Goal: Task Accomplishment & Management: Use online tool/utility

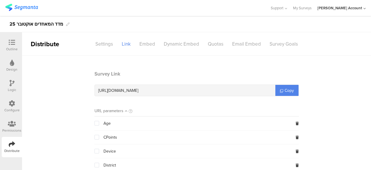
click at [12, 43] on icon at bounding box center [12, 42] width 6 height 6
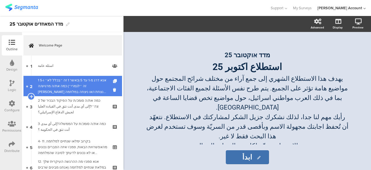
click at [67, 88] on div "1 אנא דרג מ-1 עד 5 (כאשר 1 זה ״בכלל לא״ ו-5 זה ״לגמרי״) כמה את/ה מרגיש/ה שישראל…" at bounding box center [72, 85] width 69 height 17
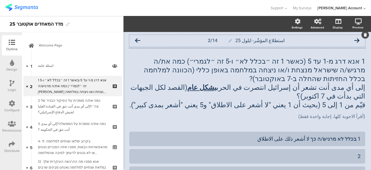
click at [138, 40] on icon at bounding box center [137, 40] width 5 height 5
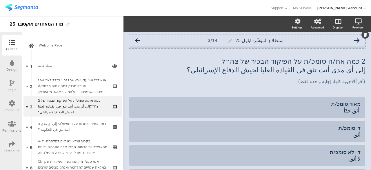
click at [140, 40] on icon at bounding box center [137, 40] width 5 height 5
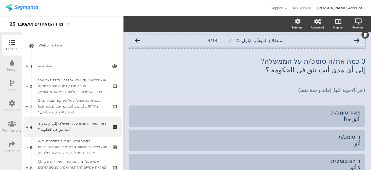
click at [140, 39] on icon at bounding box center [137, 40] width 5 height 5
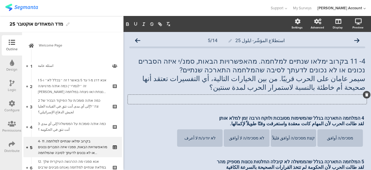
click at [365, 94] on icon at bounding box center [366, 94] width 3 height 3
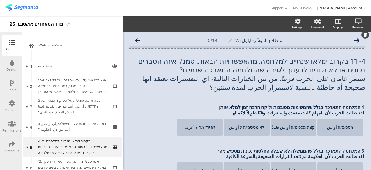
click at [139, 39] on icon at bounding box center [137, 40] width 5 height 5
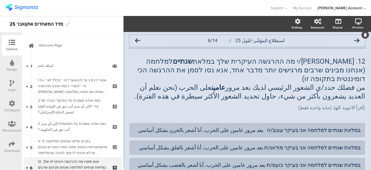
click at [137, 39] on icon at bounding box center [137, 40] width 5 height 5
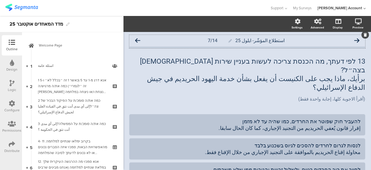
click at [138, 38] on icon at bounding box center [137, 40] width 5 height 5
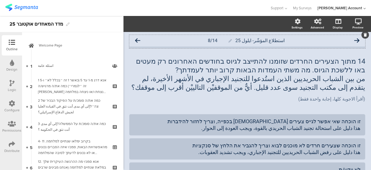
click at [137, 40] on icon at bounding box center [137, 40] width 5 height 5
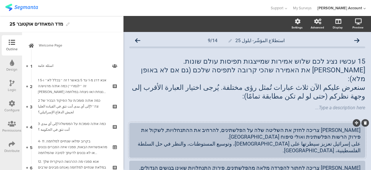
scroll to position [29, 0]
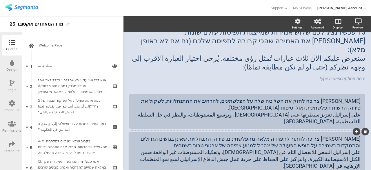
click at [234, 138] on div "ישראל צריכה לחתור להפרדה מלאה מהפלשתינים, פירוק התנחלויות שאינן בגושים הגדולים,…" at bounding box center [247, 152] width 227 height 34
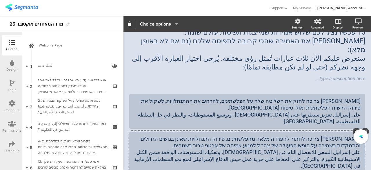
click at [221, 136] on div "ישראל צריכה לחתור להפרדה מלאה מהפלשתינים, פירוק התנחלויות שאינן בגושים הגדולים,…" at bounding box center [247, 152] width 227 height 34
click at [150, 74] on div "Type a description here..." at bounding box center [247, 78] width 239 height 9
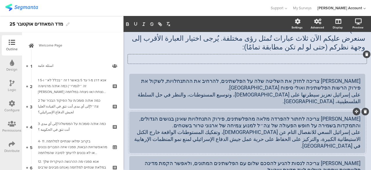
scroll to position [58, 0]
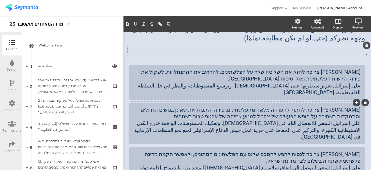
click at [262, 115] on div "ישראל צריכה לחתור להפרדה מלאה מהפלשתינים, פירוק התנחלויות שאינן בגושים הגדולים,…" at bounding box center [247, 123] width 227 height 34
click at [254, 115] on div "ישראל צריכה לחתור להפרדה מלאה מהפלשתינים, פירוק התנחלויות שאינן בגושים הגדולים,…" at bounding box center [247, 123] width 227 height 34
click at [194, 118] on div "ישראל צריכה לחתור להפרדה מלאה מהפלשתינים, פירוק התנחלויות שאינן בגושים הגדולים,…" at bounding box center [247, 123] width 227 height 37
click at [274, 113] on div "ישראל צריכה לחתור להפרדה מלאה מהפלשתינים, פירוק התנחלויות שאינן בגושים הגדולים,…" at bounding box center [247, 123] width 227 height 34
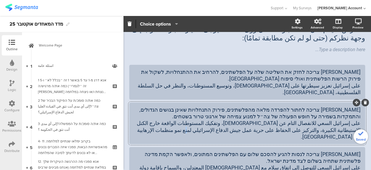
drag, startPoint x: 259, startPoint y: 113, endPoint x: 261, endPoint y: 111, distance: 3.0
click at [261, 111] on div "ישראל צריכה לחתור להפרדה מלאה מהפלשתינים, פירוק התנחלויות שאינן בגושים הגדולים,…" at bounding box center [247, 123] width 227 height 34
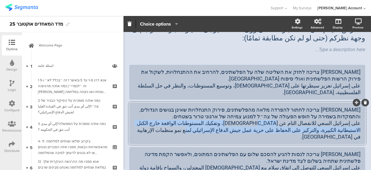
click at [262, 116] on div "ישראל צריכה לחתור להפרדה מלאה מהפלשתינים, פירוק התנחלויות שאינן בגושים הגדולים,…" at bounding box center [247, 123] width 227 height 34
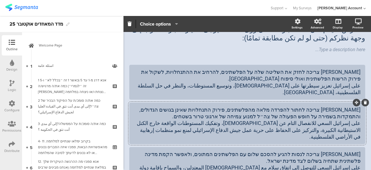
click at [280, 113] on div "ישראל צריכה לחתור להפרדה מלאה מהפלשתינים, פירוק התנחלויות שאינן בגושים הגדולים,…" at bounding box center [247, 123] width 227 height 34
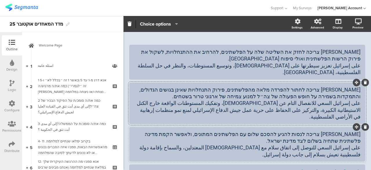
scroll to position [87, 0]
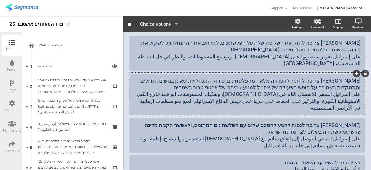
click at [281, 85] on div "ישראל צריכה לחתור להפרדה מלאה מהפלשתינים, פירוק התנחלויות שאינן בגושים הגדולים,…" at bounding box center [247, 94] width 227 height 34
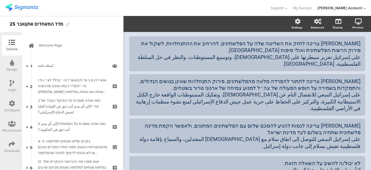
scroll to position [0, 0]
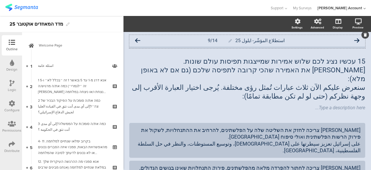
click at [137, 38] on icon at bounding box center [137, 40] width 5 height 5
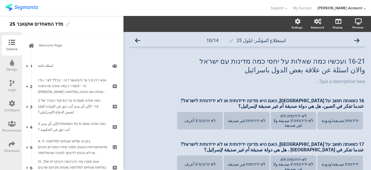
click at [137, 38] on icon at bounding box center [137, 40] width 5 height 5
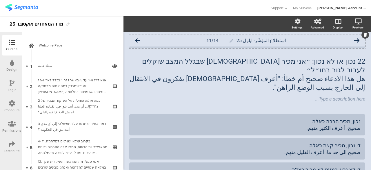
click at [354, 39] on icon at bounding box center [356, 40] width 5 height 5
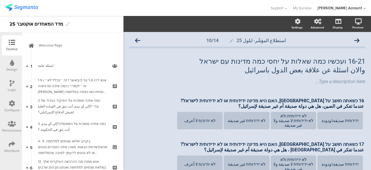
click at [354, 39] on icon at bounding box center [356, 40] width 5 height 5
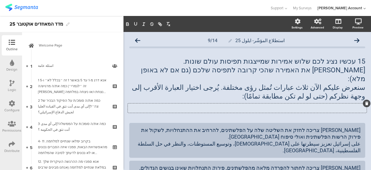
click at [365, 101] on icon at bounding box center [366, 102] width 3 height 3
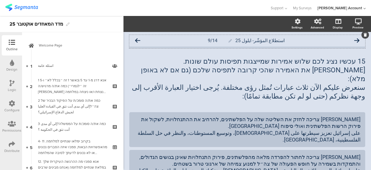
click at [139, 39] on icon at bounding box center [137, 40] width 5 height 5
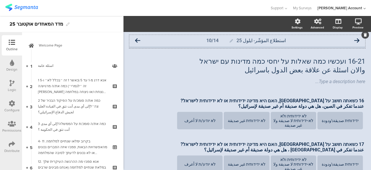
click at [137, 39] on icon at bounding box center [137, 40] width 5 height 5
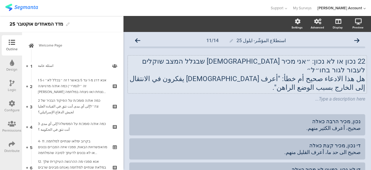
click at [209, 70] on div "22 נכון או לא נכון: ״אני מכיר ישראלים שבגלל המצב שוקלים לעבור לגור בחו״ל״ هل هذ…" at bounding box center [247, 74] width 239 height 38
click at [180, 74] on p "هل هذا الادعاء صحيح أم خطأ: "أعرف إسرائيليين يفكرون في الانتقال للعيش خارج بسبب…" at bounding box center [247, 82] width 236 height 17
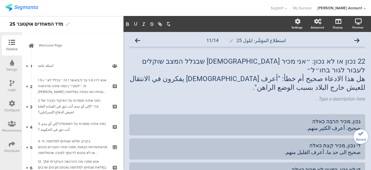
click at [250, 99] on div "استطلاع المؤشّر- ايلول 25 11/14 22 נכון או לא נכון: ״אני מכיר ישראלים שבגלל המצ…" at bounding box center [247, 152] width 236 height 234
click at [138, 39] on icon at bounding box center [137, 40] width 5 height 5
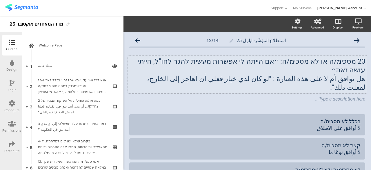
click at [202, 69] on div "23 מסכימ/ה או לא מסכימ/ה: ״אם הייתה לי אפשרות מעשית להגר לחו"ל, הייתי עושה זאת״…" at bounding box center [247, 74] width 239 height 38
click at [194, 74] on p "هل توافق أم لا على هذه العبارة : "لو كان لدي خيار فعلي أن أهاجر إلى خارج، لفعلت…" at bounding box center [247, 82] width 236 height 17
click at [170, 95] on div "Type a description here..." at bounding box center [247, 99] width 239 height 9
click at [365, 93] on icon at bounding box center [366, 94] width 3 height 3
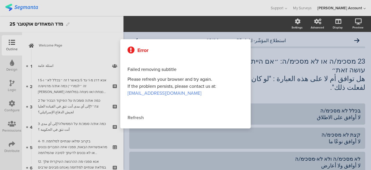
click at [139, 117] on div "Refresh" at bounding box center [186, 117] width 116 height 7
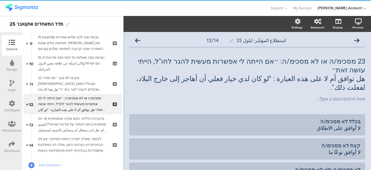
scroll to position [188, 0]
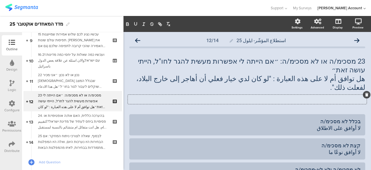
click at [365, 93] on icon at bounding box center [366, 94] width 3 height 3
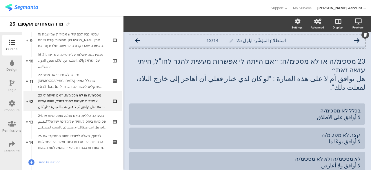
click at [138, 38] on icon at bounding box center [137, 40] width 5 height 5
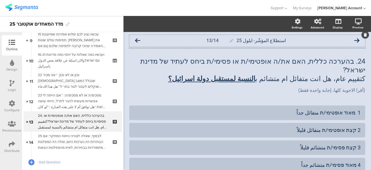
click at [355, 38] on icon at bounding box center [356, 40] width 5 height 5
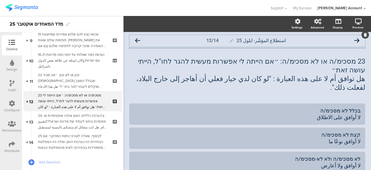
click at [139, 41] on icon at bounding box center [137, 40] width 5 height 5
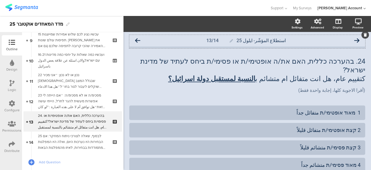
click at [138, 39] on icon at bounding box center [137, 40] width 5 height 5
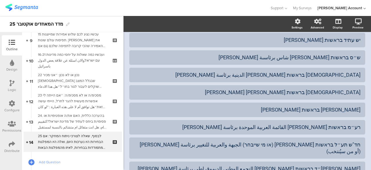
scroll to position [145, 0]
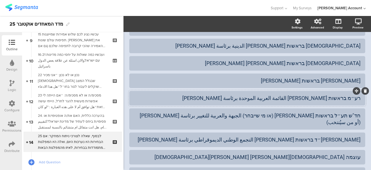
click at [349, 95] on div "רע״מ בראשות [PERSON_NAME] القائمة العربية الموحدة برئاسة [PERSON_NAME]" at bounding box center [247, 98] width 227 height 7
click at [348, 112] on div "חד"ש תע״ל בראשות אימן עודה (או מי שייבחר) الجبهة والعربية للتغيير برئاسة أيمن ع…" at bounding box center [247, 119] width 227 height 14
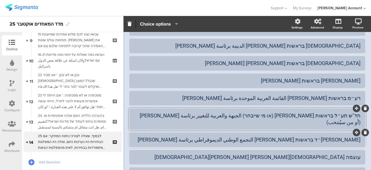
click at [347, 136] on div "בל״ד בראשות סאמי אבו שחאדה التجمع الوطني الديموقراطي برئاسة سامي أبو شحادة" at bounding box center [247, 139] width 227 height 7
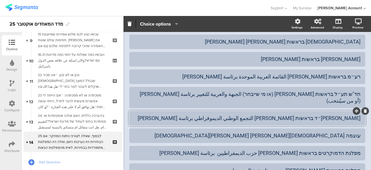
scroll to position [174, 0]
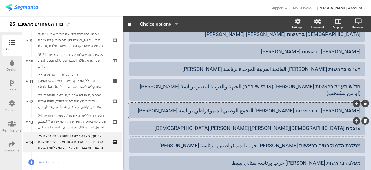
click at [318, 124] on div "עוצמה יהודית בראשות איתמר בן גביר عوتسماه يهوديت برئاسة إيتامار بن غفير" at bounding box center [247, 127] width 227 height 7
click at [316, 142] on div "מפלגת הדמוקרטים בראשות יאיר גולן حزب الديمقراطيين برئاسة يئير جولان" at bounding box center [247, 145] width 227 height 7
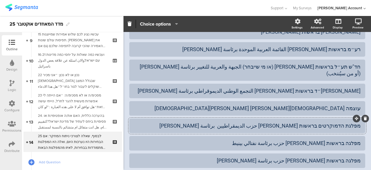
scroll to position [203, 0]
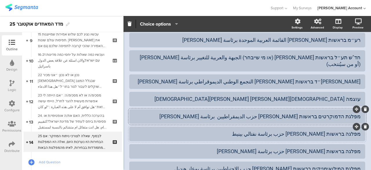
click at [317, 130] on div "מפלגה בראשות נפתלי בנט حزب برئاسة نفتالي بينيط" at bounding box center [247, 133] width 227 height 7
click at [315, 148] on div "מפלגה בראשות גדי איזנקוט حزب برئاسة جادي ايزنكوط" at bounding box center [247, 151] width 227 height 7
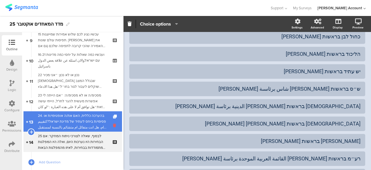
scroll to position [154, 0]
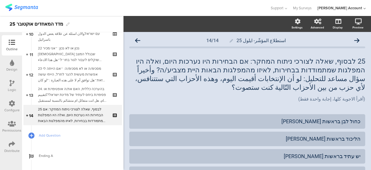
scroll to position [228, 0]
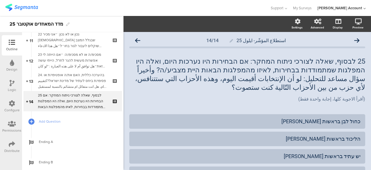
click at [32, 7] on img at bounding box center [21, 7] width 33 height 7
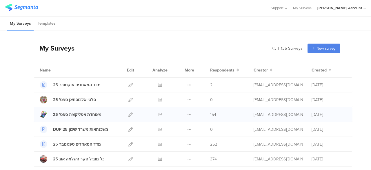
click at [210, 115] on span "154" at bounding box center [213, 114] width 6 height 6
click at [166, 121] on div "מאוחדת אפליקציה ספט' 25 Duplicate Export 154" at bounding box center [193, 114] width 319 height 15
click at [109, 55] on div "My Surveys | 135 Surveys New survey Start from scratch Choose from templates" at bounding box center [187, 48] width 307 height 23
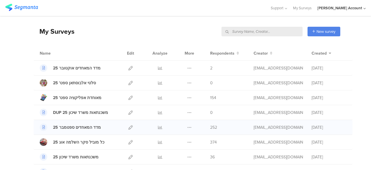
scroll to position [29, 0]
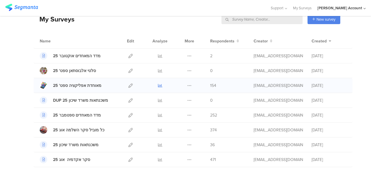
click at [158, 85] on icon at bounding box center [160, 85] width 4 height 4
click at [128, 84] on icon at bounding box center [130, 85] width 4 height 4
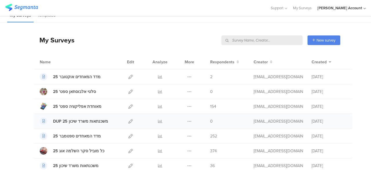
scroll to position [0, 0]
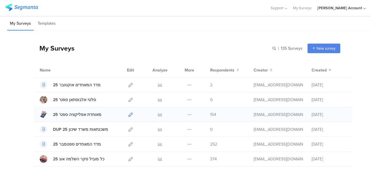
click at [128, 114] on icon at bounding box center [130, 114] width 4 height 4
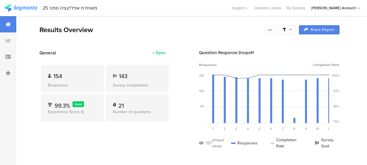
click at [292, 27] on span at bounding box center [286, 29] width 9 height 5
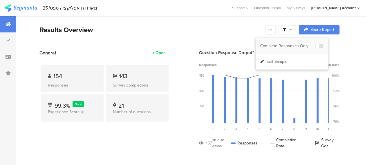
click at [293, 47] on div "Complete Responses Only" at bounding box center [287, 46] width 55 height 6
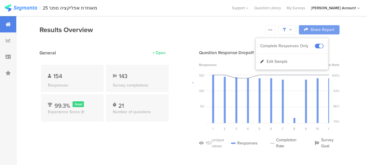
click at [131, 142] on div at bounding box center [183, 82] width 367 height 165
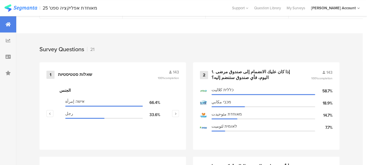
scroll to position [232, 0]
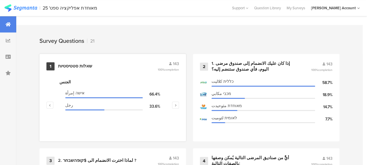
click at [84, 69] on div "שאלות סטטיסטיות" at bounding box center [75, 66] width 34 height 6
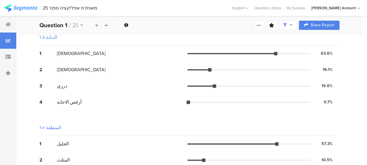
scroll to position [319, 0]
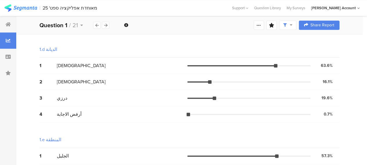
click at [142, 86] on div "2 [DEMOGRAPHIC_DATA] 16.1% 23 votes" at bounding box center [189, 82] width 300 height 16
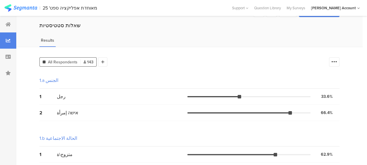
scroll to position [29, 0]
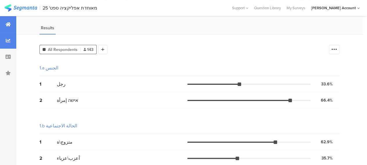
click at [11, 24] on div at bounding box center [8, 24] width 16 height 16
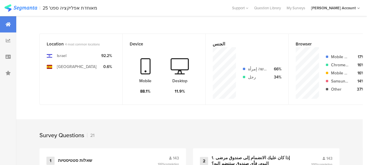
scroll to position [203, 0]
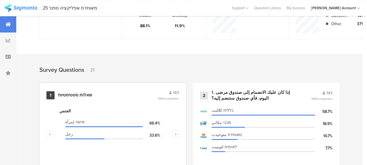
click at [80, 97] on div "שאלות סטטיסטיות" at bounding box center [75, 95] width 34 height 6
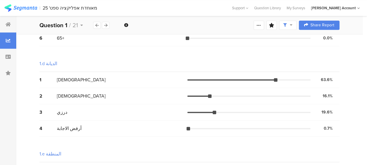
scroll to position [371, 0]
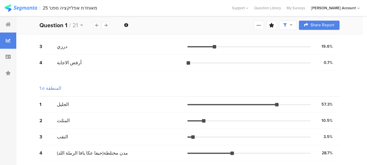
click at [129, 109] on div "1 الجليل 57.3% 82 votes" at bounding box center [189, 105] width 300 height 16
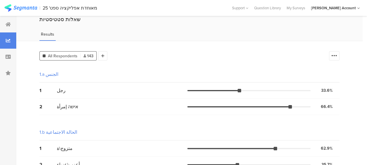
scroll to position [0, 0]
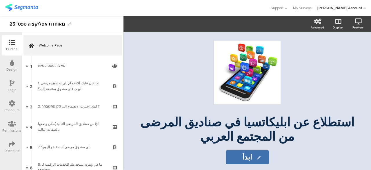
click at [12, 143] on icon at bounding box center [12, 144] width 6 height 6
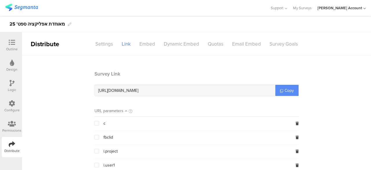
click at [286, 90] on span "Copy" at bounding box center [289, 90] width 9 height 6
click at [179, 68] on main "Survey Link [URL][DOMAIN_NAME] Copy URL parameters c fbclid i.project i.user1 i…" at bounding box center [196, 130] width 349 height 150
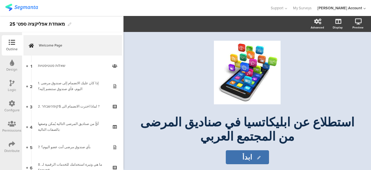
click at [13, 82] on icon at bounding box center [12, 83] width 5 height 6
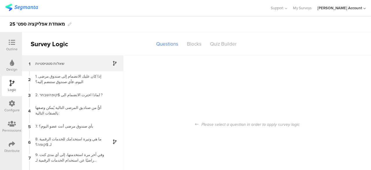
click at [90, 61] on div "שאלות סטטיסטיות" at bounding box center [68, 64] width 72 height 6
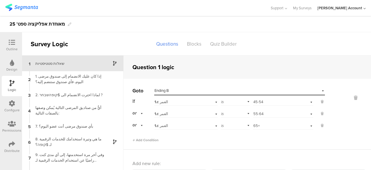
click at [14, 41] on icon at bounding box center [12, 42] width 6 height 6
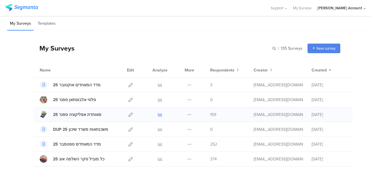
click at [158, 113] on icon at bounding box center [160, 114] width 4 height 4
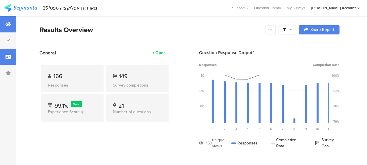
click at [12, 56] on div at bounding box center [8, 57] width 16 height 16
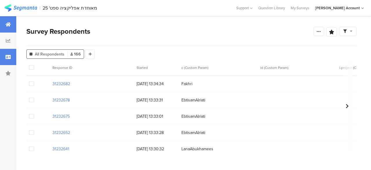
click at [7, 23] on icon at bounding box center [8, 24] width 5 height 5
